Goal: Task Accomplishment & Management: Complete application form

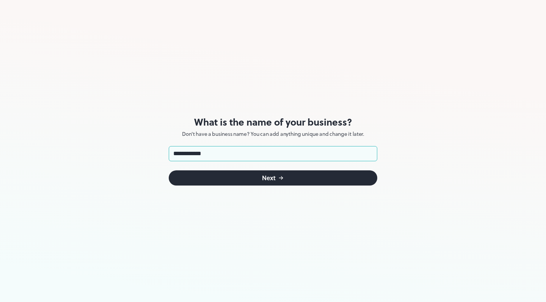
click at [176, 154] on input "**********" at bounding box center [273, 153] width 209 height 15
click at [194, 156] on input "**********" at bounding box center [273, 153] width 209 height 15
type input "**********"
click at [274, 177] on div "Next" at bounding box center [269, 178] width 14 height 6
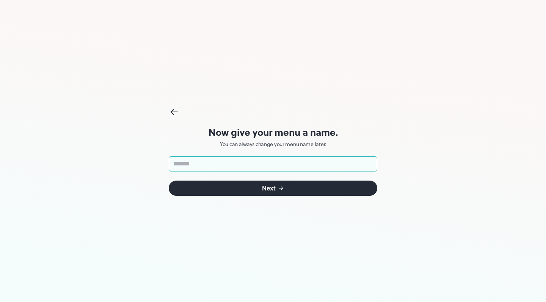
click at [240, 166] on input "text" at bounding box center [273, 163] width 209 height 15
type input "**********"
click at [276, 188] on button "Next" at bounding box center [273, 187] width 209 height 15
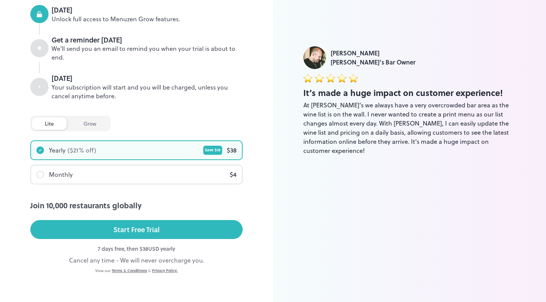
scroll to position [102, 0]
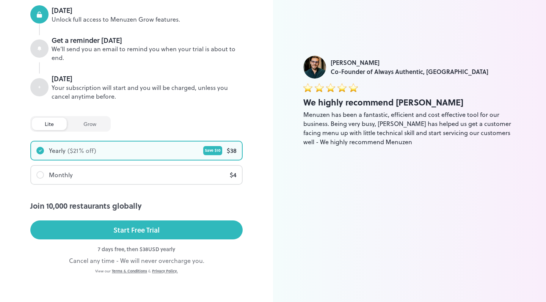
click at [131, 175] on div "Monthly $ 4" at bounding box center [136, 175] width 211 height 18
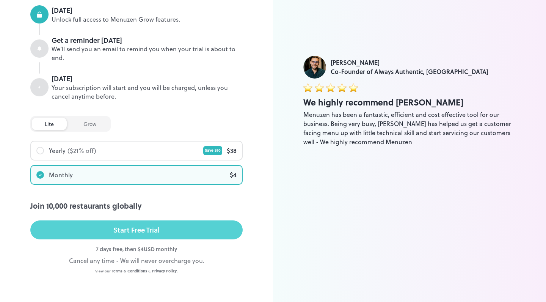
click at [141, 228] on div "Start Free Trial" at bounding box center [136, 229] width 46 height 11
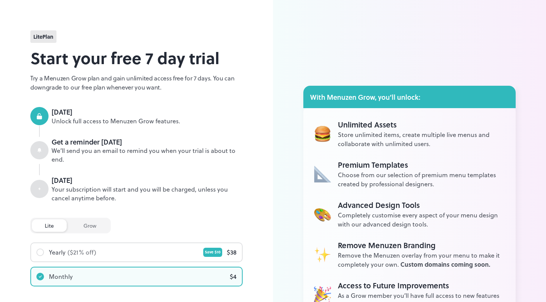
scroll to position [0, 0]
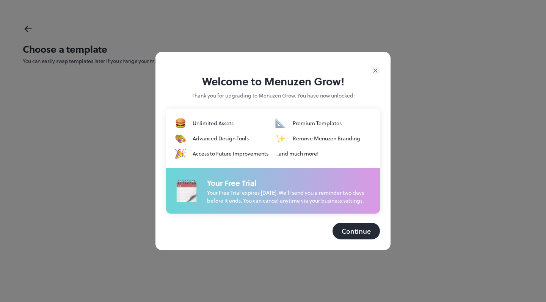
click at [354, 238] on button "Continue" at bounding box center [356, 231] width 47 height 17
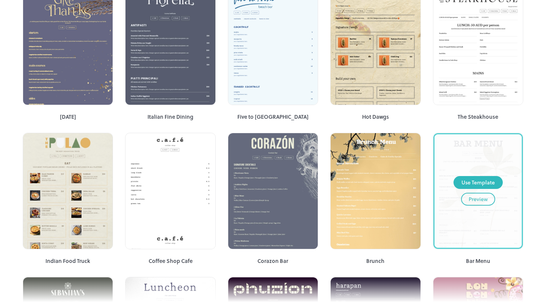
scroll to position [1244, 0]
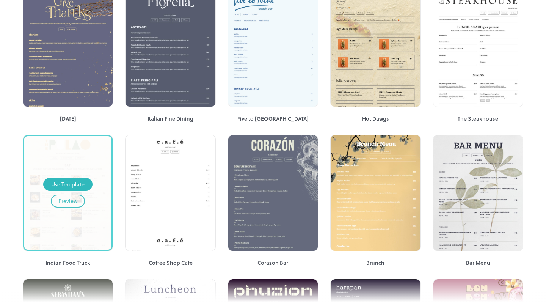
click at [74, 197] on div "Preview" at bounding box center [67, 201] width 19 height 8
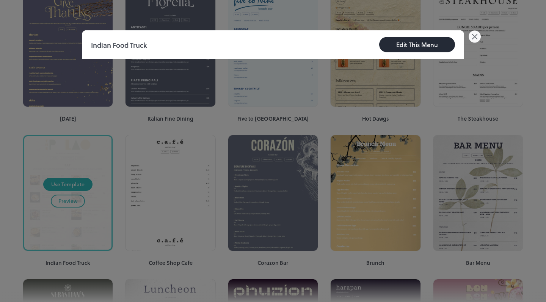
click at [476, 35] on icon at bounding box center [474, 36] width 5 height 5
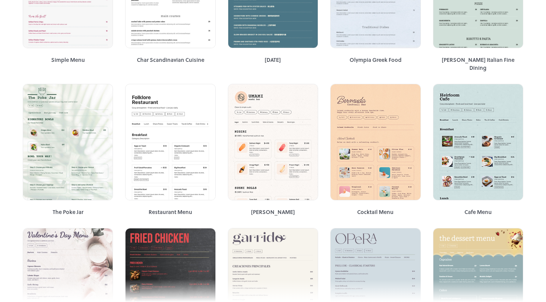
scroll to position [858, 0]
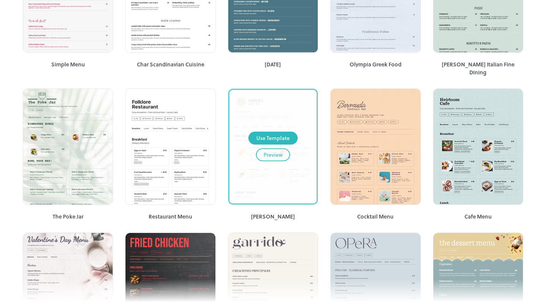
click at [276, 151] on div "Preview" at bounding box center [273, 155] width 19 height 8
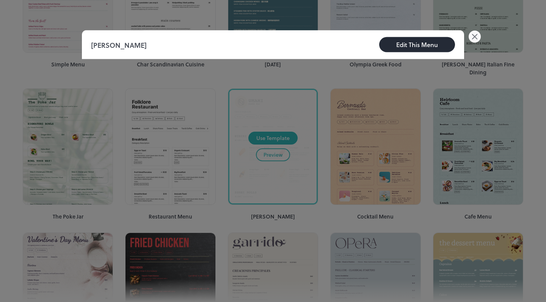
click at [422, 44] on div "Edit This Menu" at bounding box center [417, 44] width 42 height 9
click at [413, 45] on div "Edit This Menu" at bounding box center [417, 44] width 42 height 9
click at [413, 41] on div "Edit This Menu" at bounding box center [417, 44] width 42 height 9
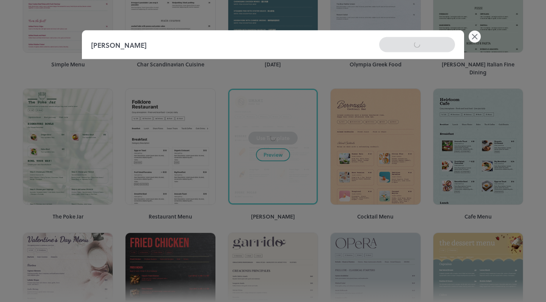
click at [413, 41] on div "Sushi Menu Edit This Menu" at bounding box center [273, 44] width 382 height 29
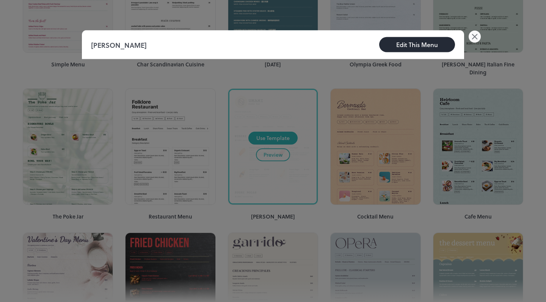
click at [474, 38] on icon at bounding box center [474, 36] width 5 height 5
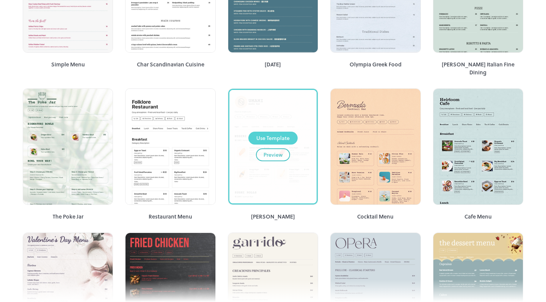
click at [278, 134] on div "Use Template" at bounding box center [272, 138] width 33 height 8
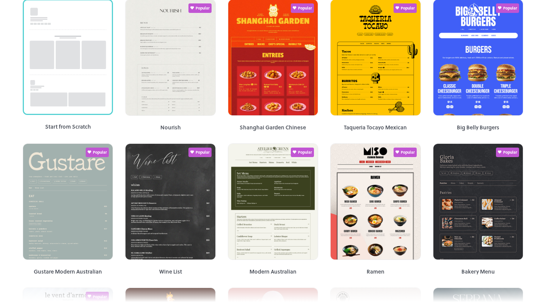
scroll to position [74, 0]
